Goal: Transaction & Acquisition: Obtain resource

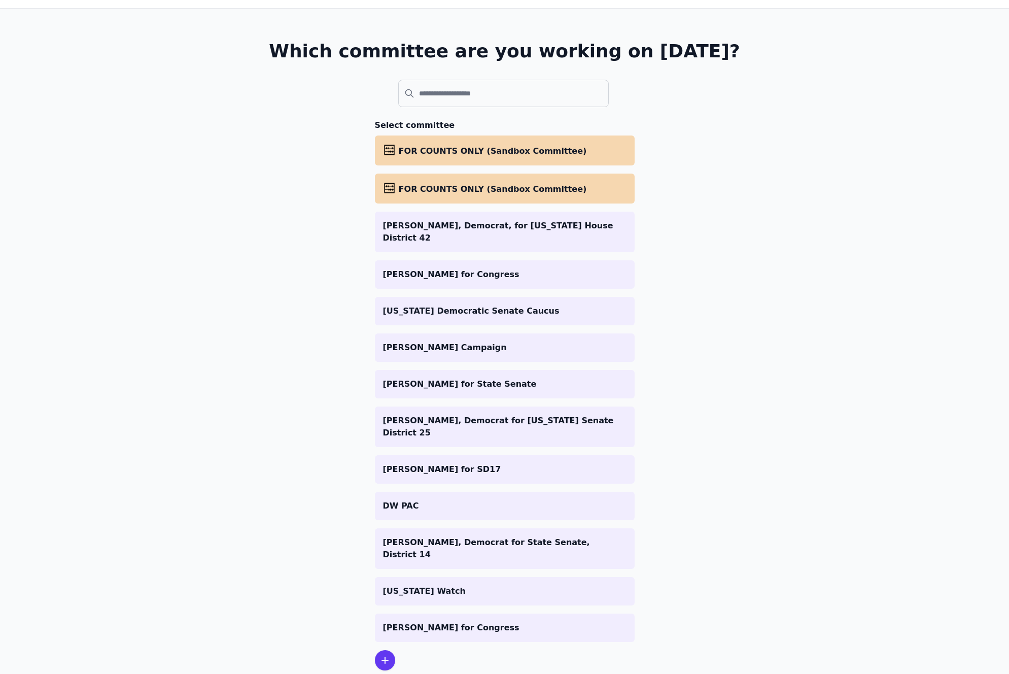
scroll to position [49, 0]
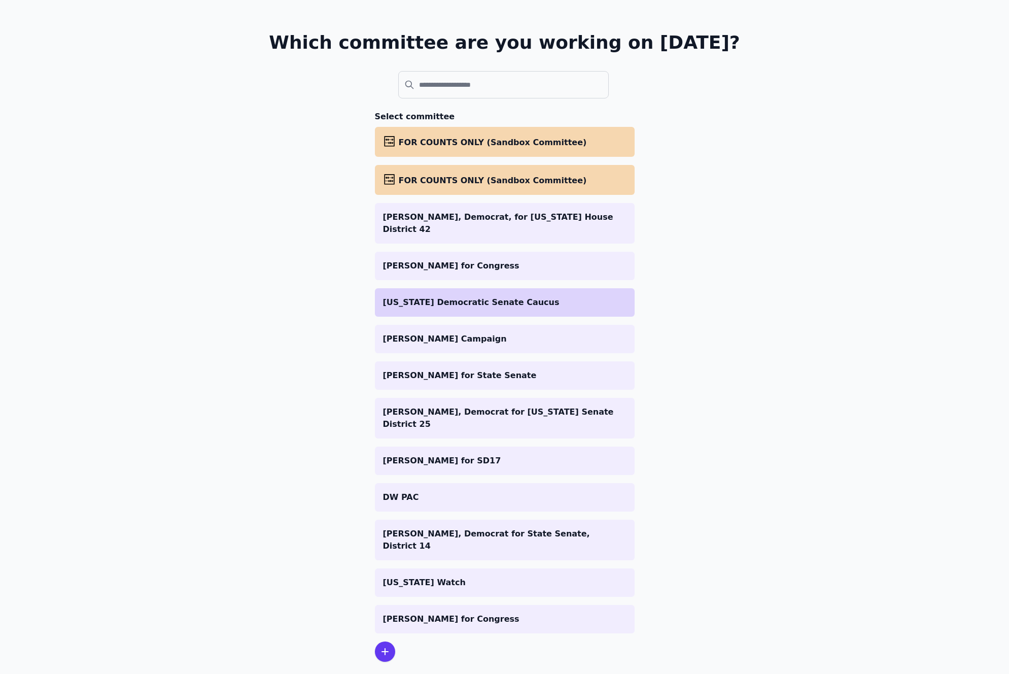
click at [485, 297] on p "[US_STATE] Democratic Senate Caucus" at bounding box center [504, 302] width 243 height 12
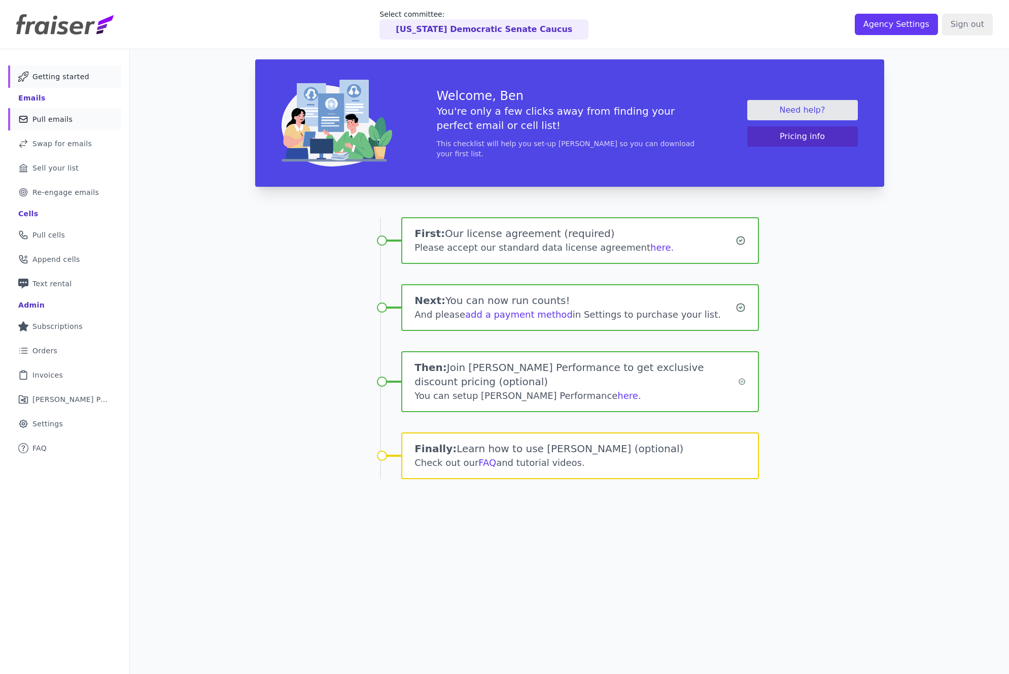
click at [50, 122] on span "Pull emails" at bounding box center [52, 119] width 40 height 10
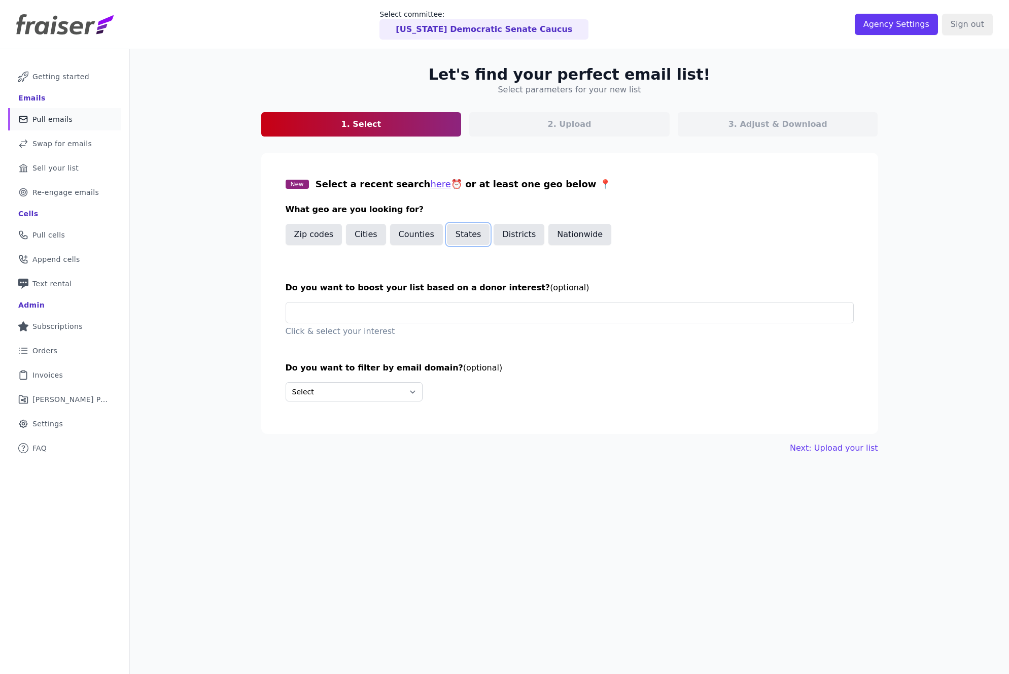
click at [471, 236] on button "States" at bounding box center [468, 234] width 43 height 21
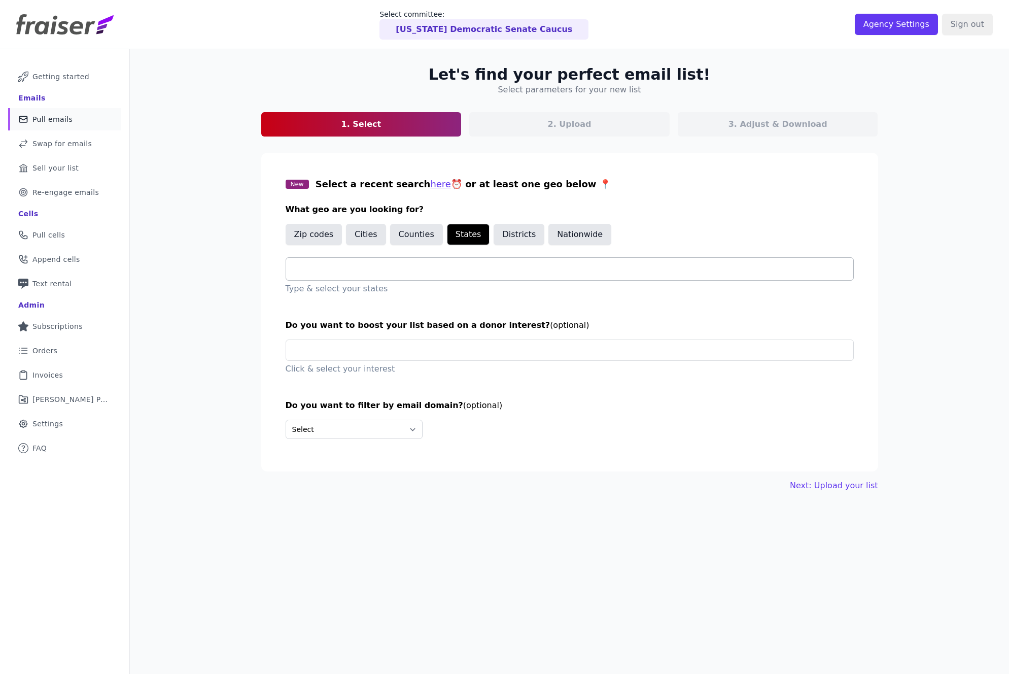
click at [294, 269] on input "text" at bounding box center [573, 269] width 559 height 12
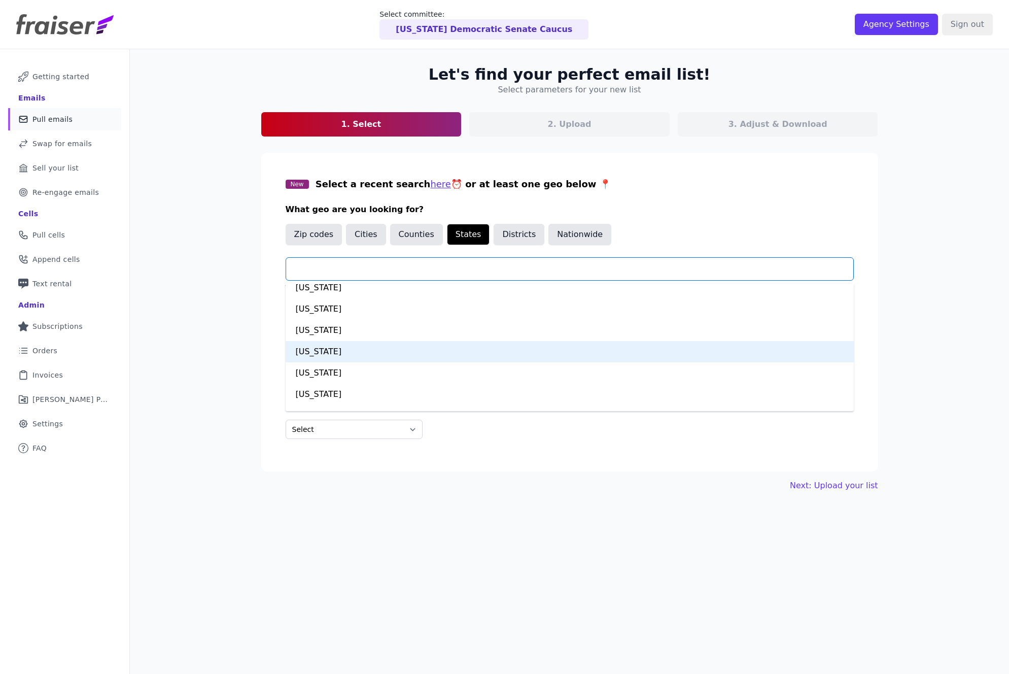
scroll to position [757, 0]
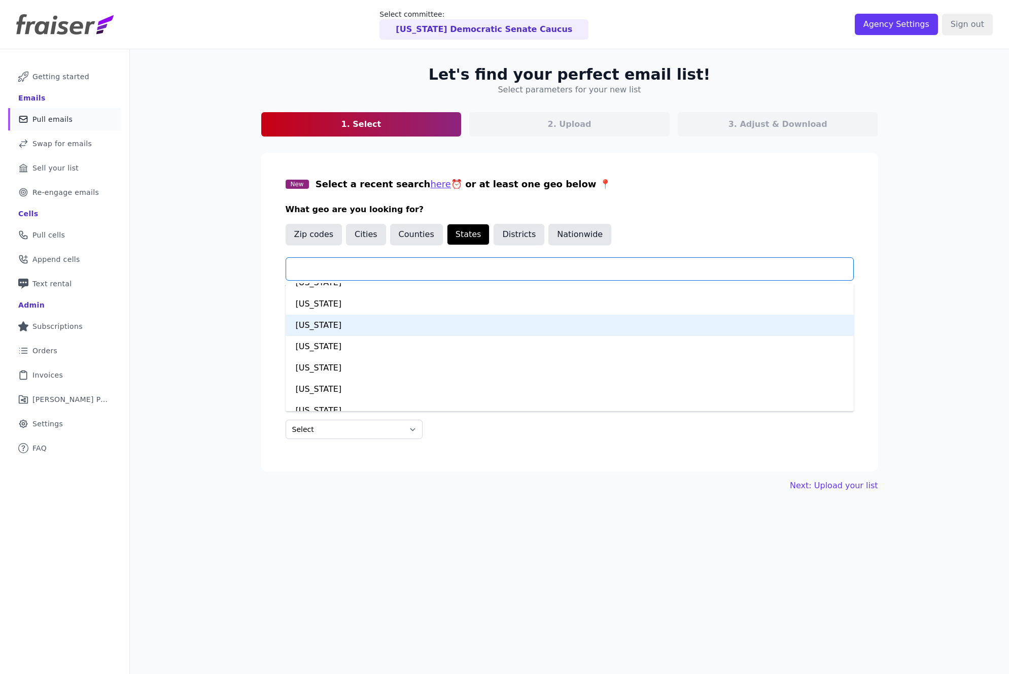
click at [324, 327] on div "North Carolina" at bounding box center [570, 324] width 568 height 21
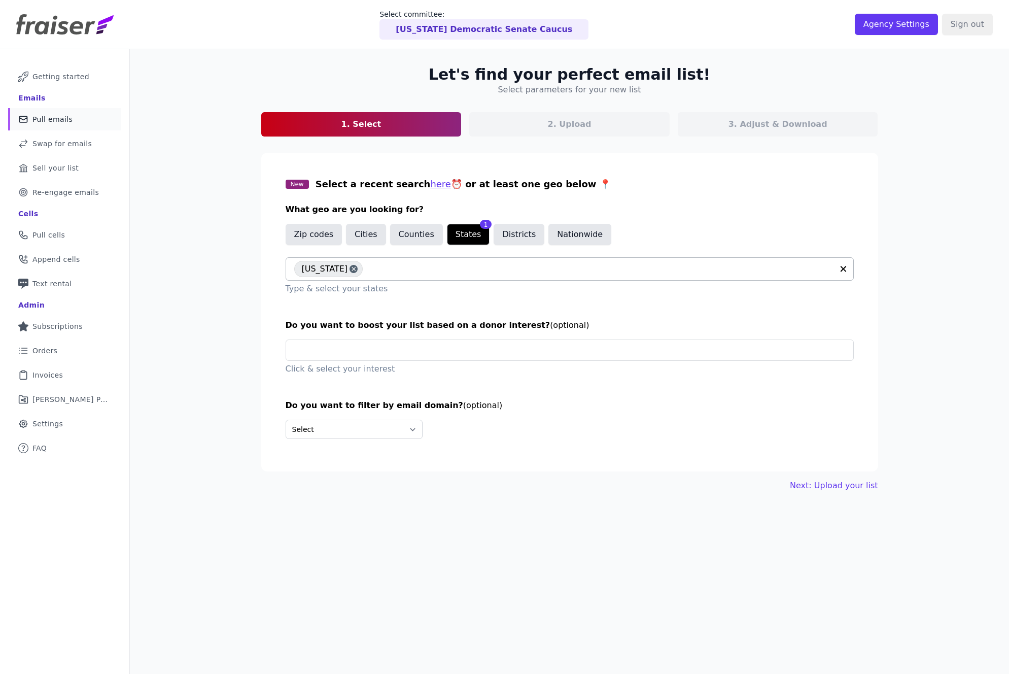
click at [237, 376] on div "Let's find your perfect email list! Select parameters for your new list 1. Sele…" at bounding box center [569, 386] width 879 height 674
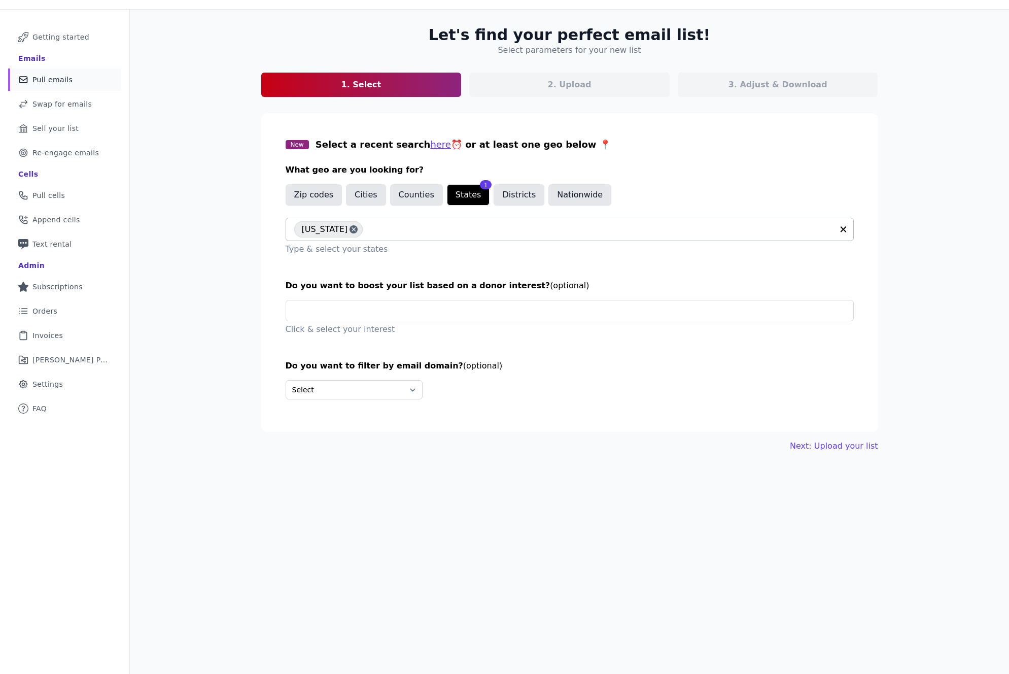
scroll to position [49, 0]
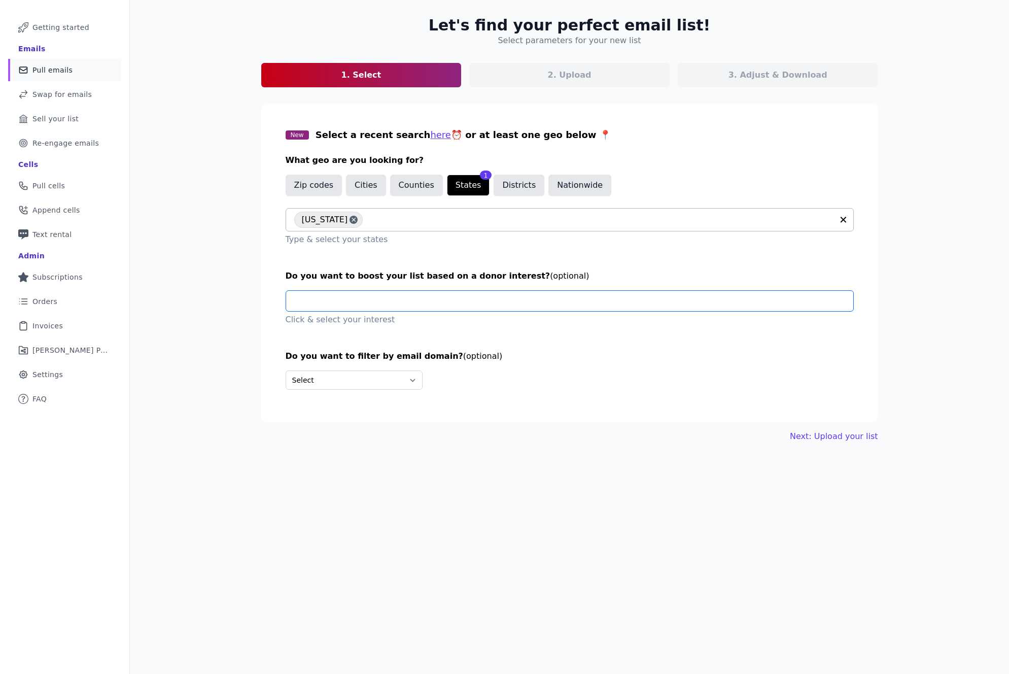
click at [369, 299] on input "text" at bounding box center [573, 301] width 559 height 20
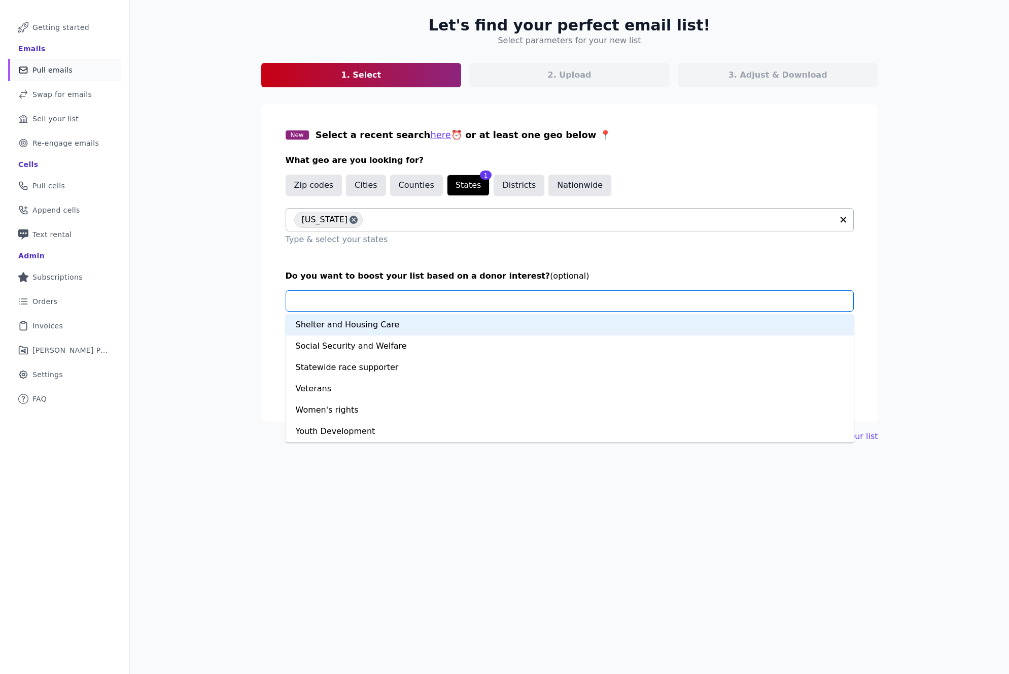
scroll to position [702, 0]
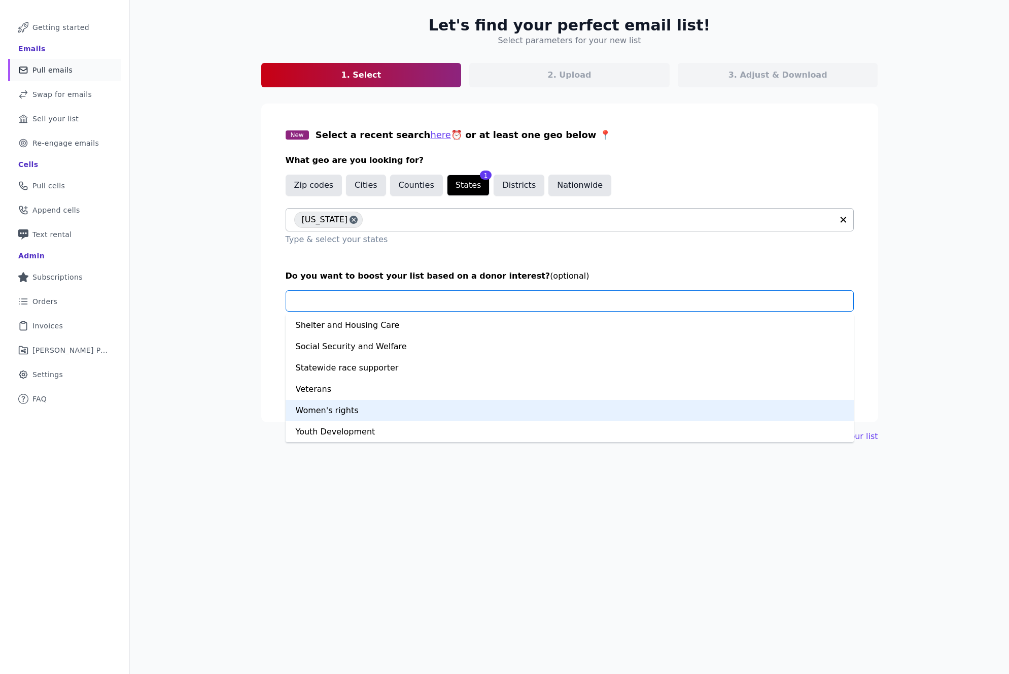
click at [208, 449] on div "Let's find your perfect email list! Select parameters for your new list 1. Sele…" at bounding box center [569, 337] width 879 height 674
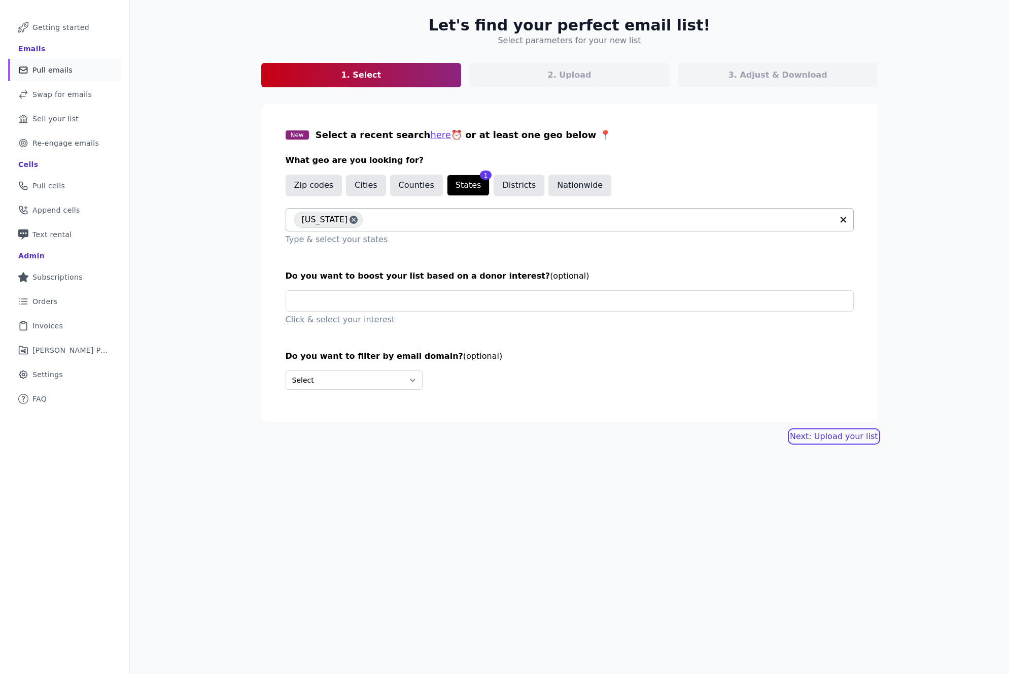
click at [811, 440] on link "Next: Upload your list" at bounding box center [834, 436] width 88 height 12
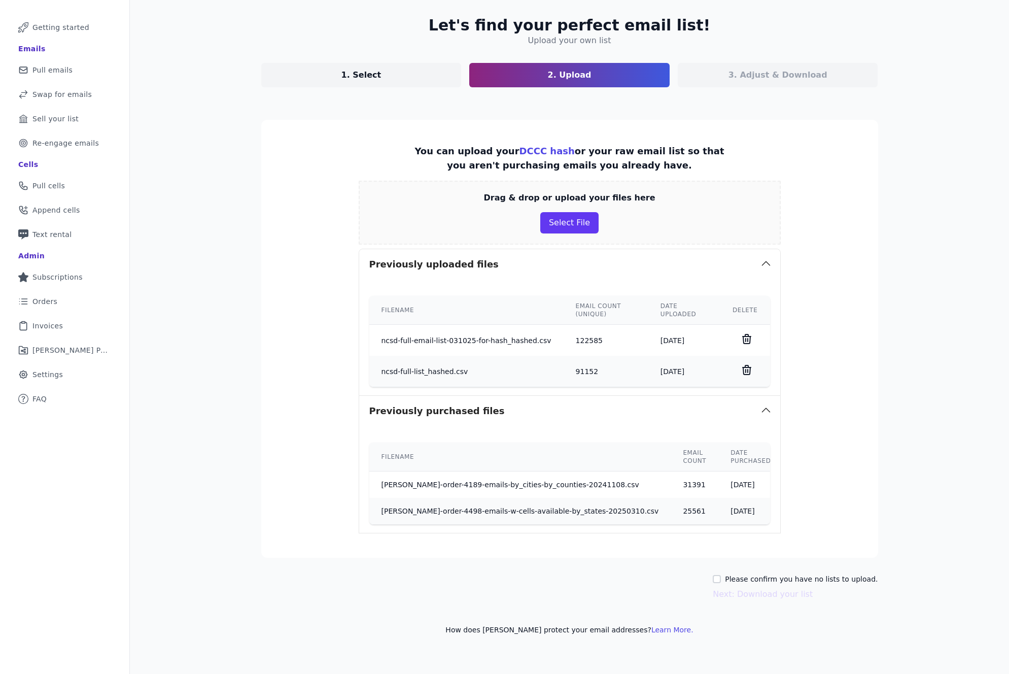
scroll to position [49, 0]
click at [726, 583] on div "Please confirm you have no lists to upload." at bounding box center [795, 579] width 165 height 10
click at [721, 578] on input "Please confirm you have no lists to upload." at bounding box center [717, 579] width 8 height 8
checkbox input "true"
click at [747, 593] on button "Next: Download your list" at bounding box center [763, 594] width 100 height 12
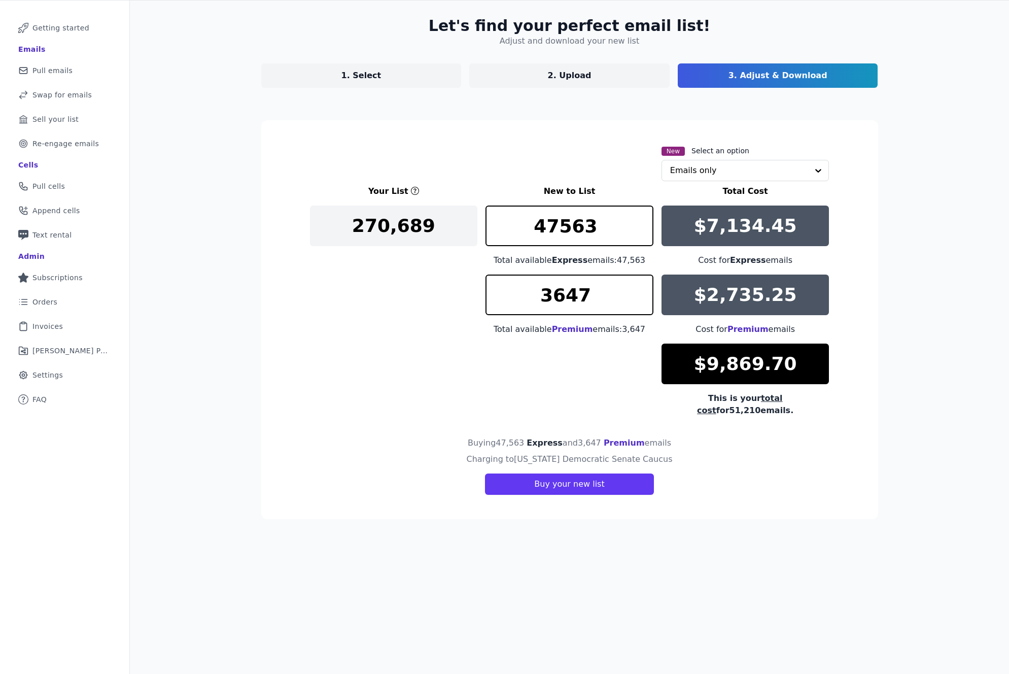
click at [386, 73] on link "1. Select" at bounding box center [361, 75] width 200 height 24
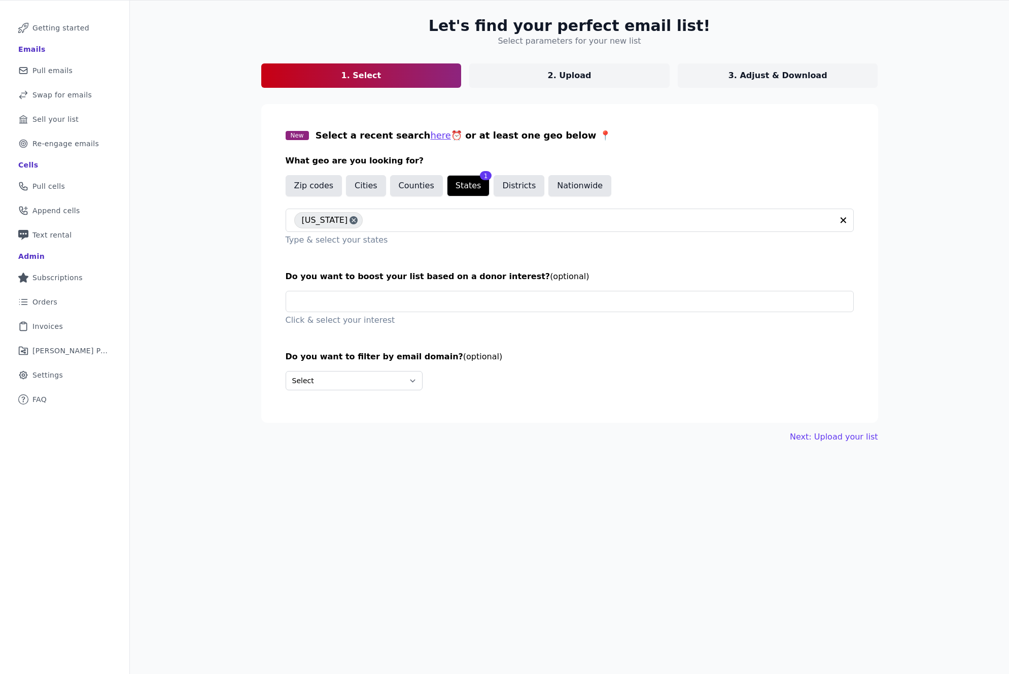
click at [769, 72] on p "3. Adjust & Download" at bounding box center [777, 75] width 99 height 12
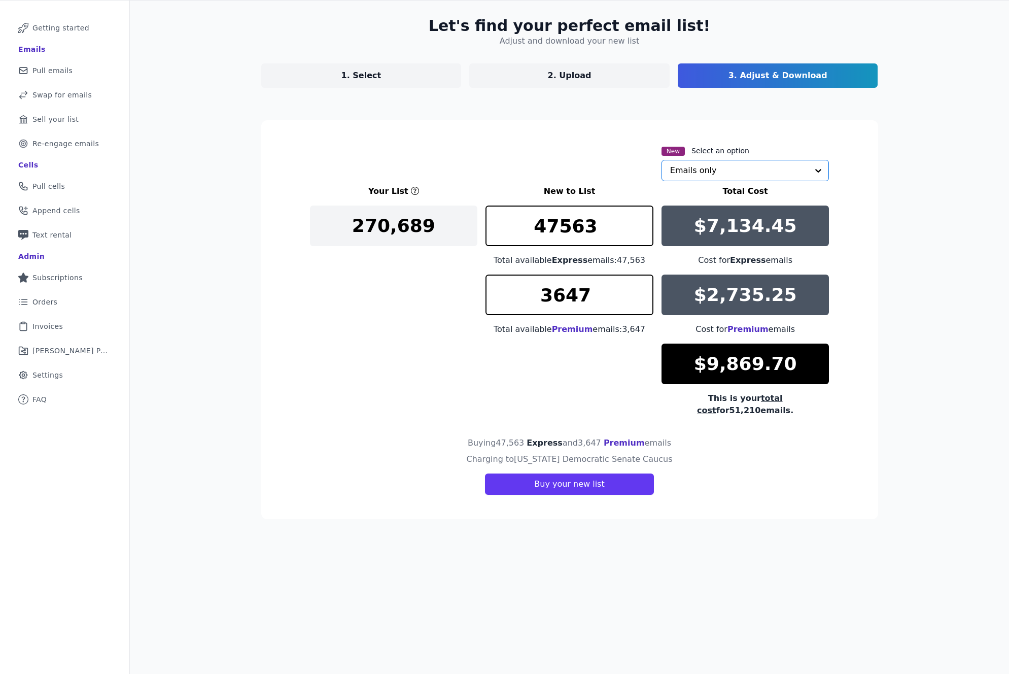
click at [759, 170] on input "text" at bounding box center [739, 170] width 138 height 20
click at [692, 217] on div "Emails + cells if available" at bounding box center [745, 215] width 168 height 21
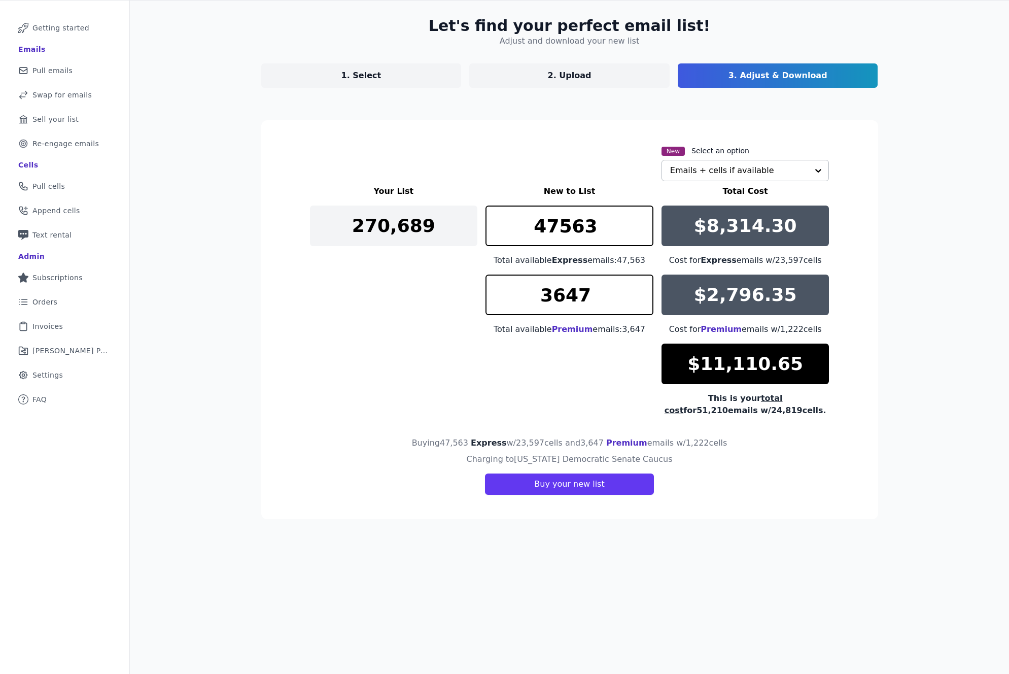
click at [924, 432] on div "Let's find your perfect email list! Adjust and download your new list 1. Select…" at bounding box center [569, 338] width 879 height 674
